Goal: Task Accomplishment & Management: Manage account settings

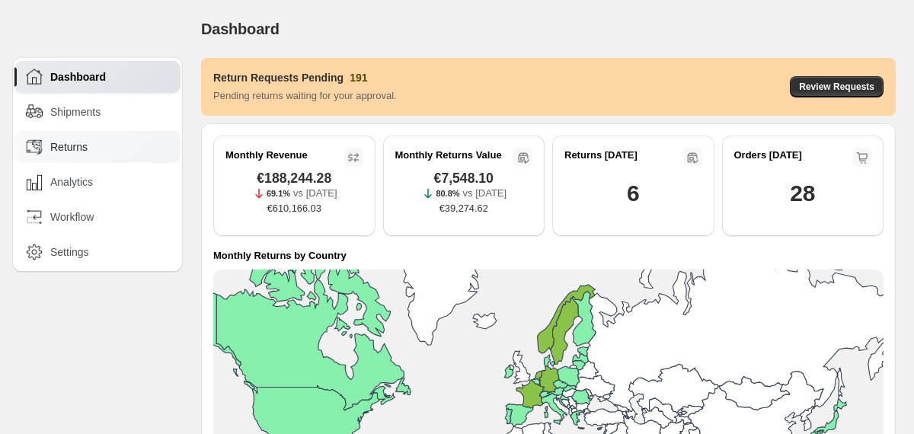
click at [64, 156] on div "Returns" at bounding box center [97, 147] width 166 height 32
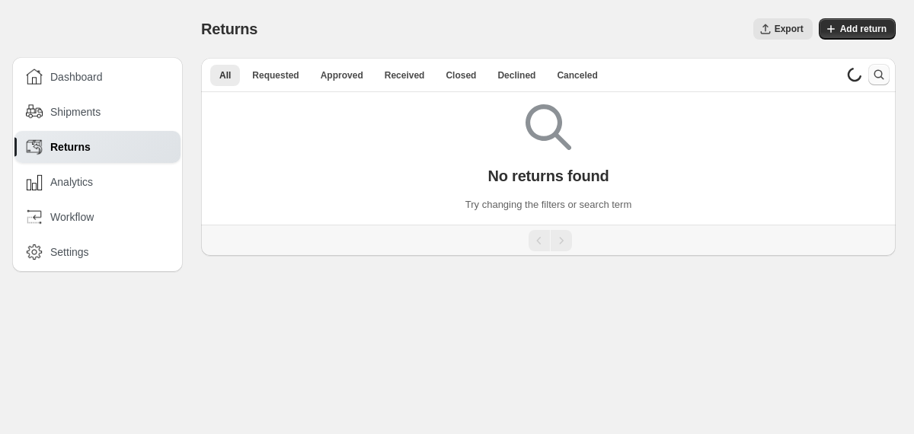
click at [874, 72] on icon "Search and filter results" at bounding box center [878, 74] width 15 height 15
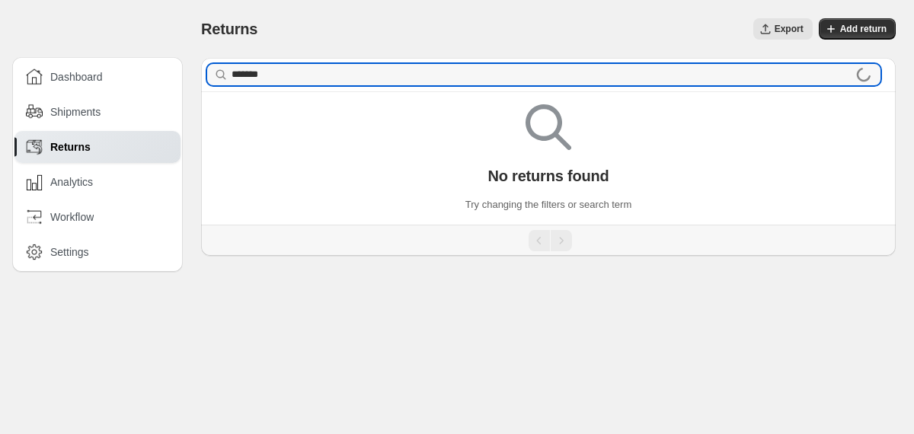
type input "*******"
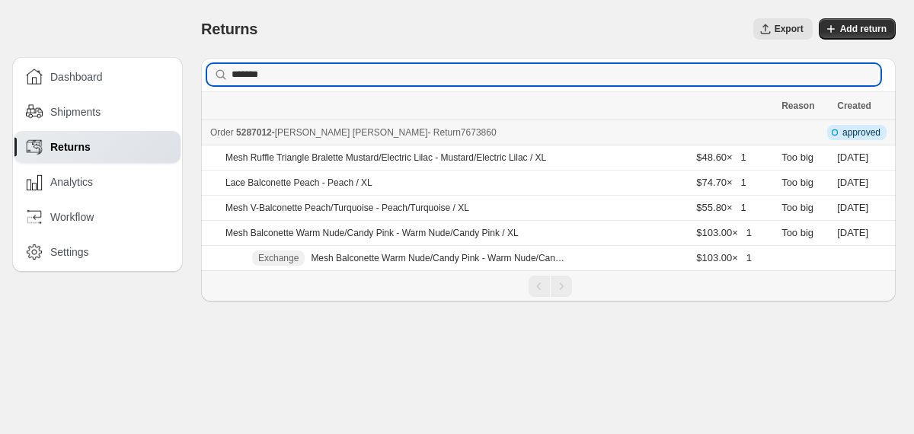
click at [249, 131] on span "5287012" at bounding box center [254, 132] width 36 height 11
